Goal: Check status: Check status

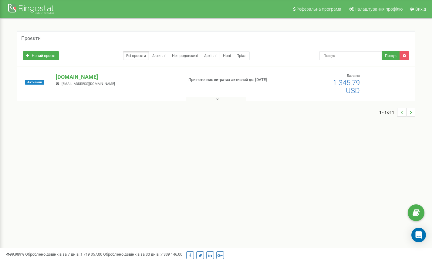
click at [65, 77] on p "[DOMAIN_NAME]" at bounding box center [117, 77] width 123 height 8
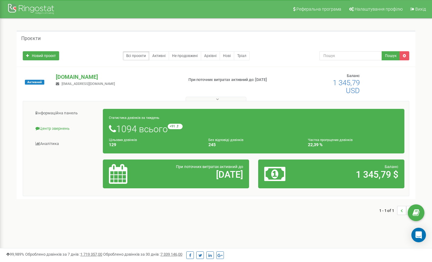
click at [60, 129] on link "Центр звернень" at bounding box center [66, 128] width 76 height 15
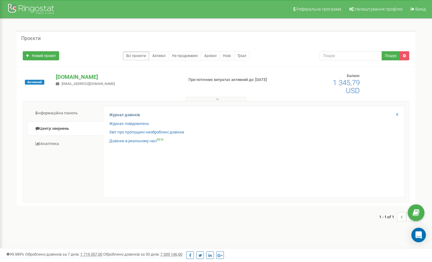
click at [134, 115] on link "Журнал дзвінків" at bounding box center [124, 115] width 31 height 6
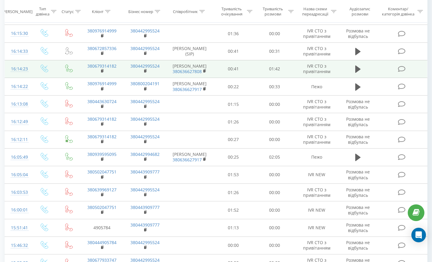
scroll to position [308, 0]
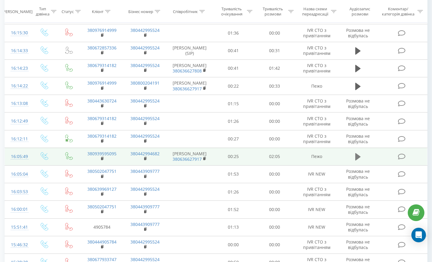
click at [356, 161] on icon at bounding box center [357, 156] width 5 height 7
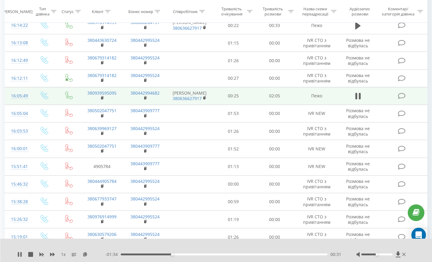
scroll to position [364, 0]
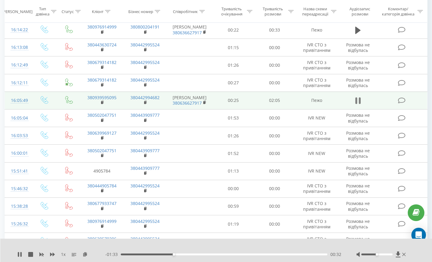
click at [355, 104] on icon at bounding box center [356, 100] width 2 height 7
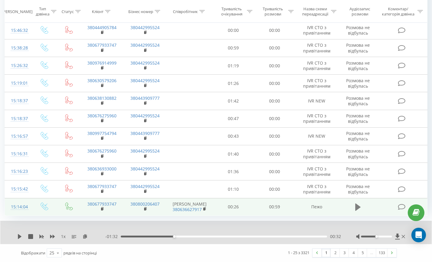
scroll to position [540, 0]
click at [356, 204] on icon at bounding box center [357, 207] width 5 height 7
click at [357, 204] on icon at bounding box center [357, 207] width 5 height 8
click at [335, 253] on link "2" at bounding box center [335, 253] width 9 height 8
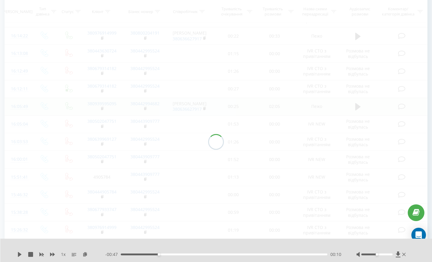
scroll to position [252, 0]
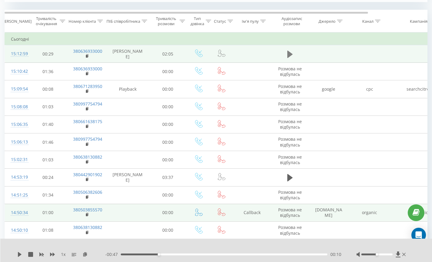
click at [290, 58] on icon at bounding box center [289, 53] width 5 height 7
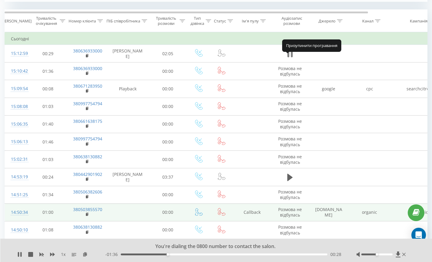
click at [290, 58] on icon at bounding box center [289, 54] width 5 height 8
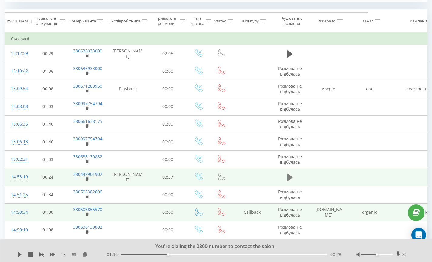
click at [289, 175] on icon at bounding box center [289, 177] width 5 height 7
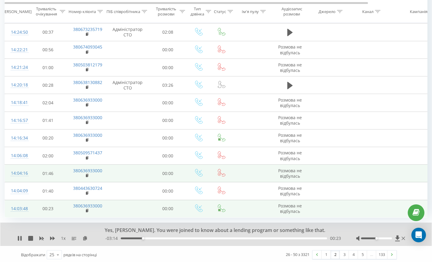
scroll to position [520, 0]
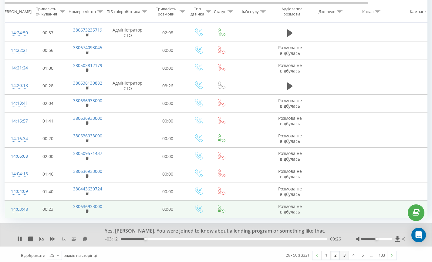
click at [344, 252] on link "3" at bounding box center [344, 255] width 9 height 8
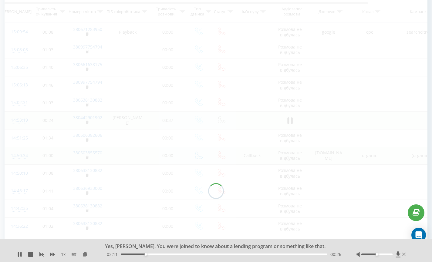
scroll to position [246, 0]
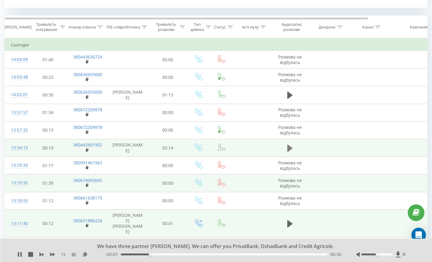
click at [288, 147] on icon at bounding box center [289, 147] width 5 height 7
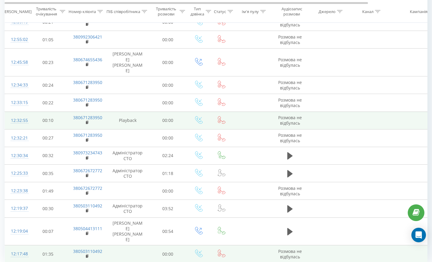
scroll to position [526, 0]
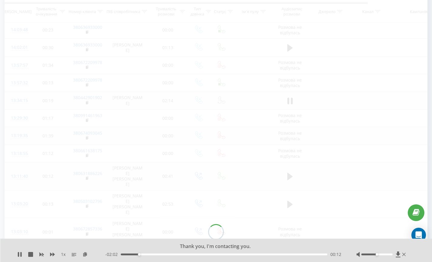
scroll to position [252, 0]
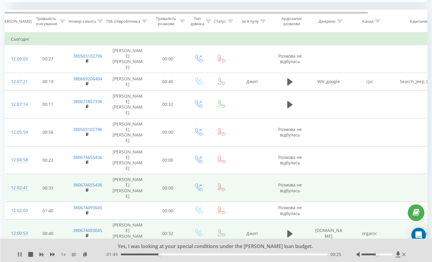
click at [19, 255] on icon at bounding box center [19, 254] width 5 height 5
click at [20, 254] on icon at bounding box center [20, 254] width 4 height 5
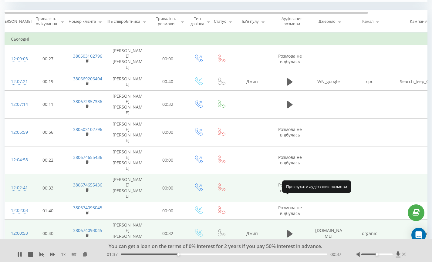
click at [290, 253] on icon at bounding box center [289, 256] width 5 height 7
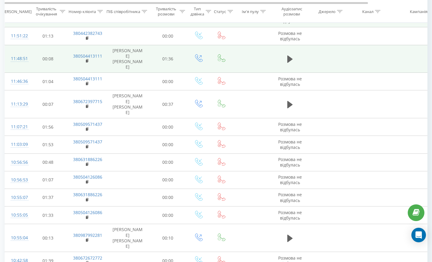
scroll to position [509, 0]
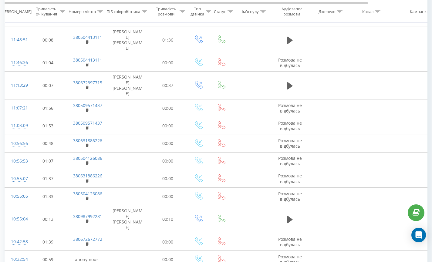
scroll to position [526, 0]
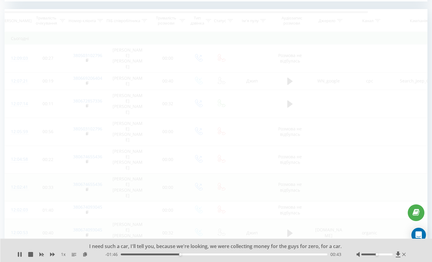
scroll to position [252, 0]
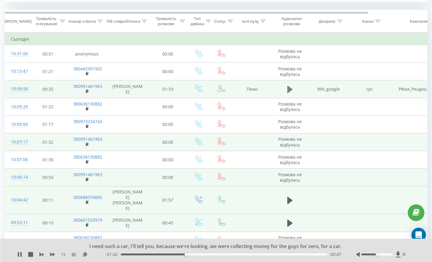
click at [290, 93] on icon at bounding box center [289, 89] width 5 height 7
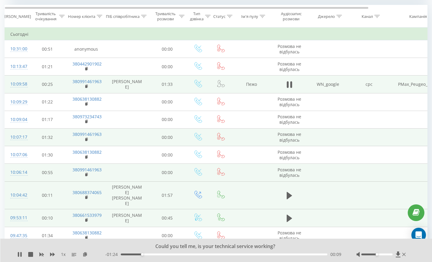
scroll to position [256, 0]
